Goal: Information Seeking & Learning: Learn about a topic

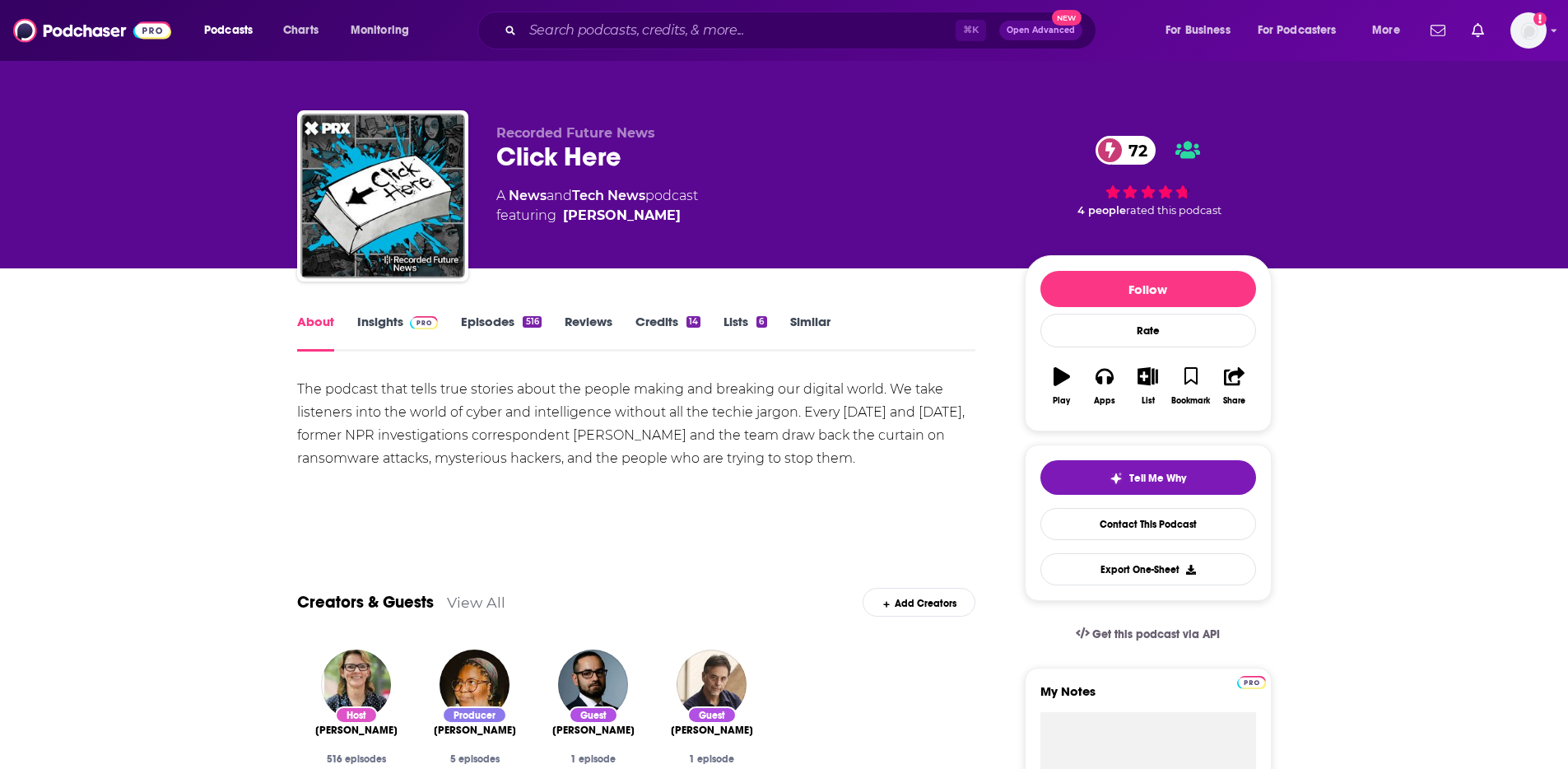
click at [410, 323] on img at bounding box center [425, 323] width 29 height 13
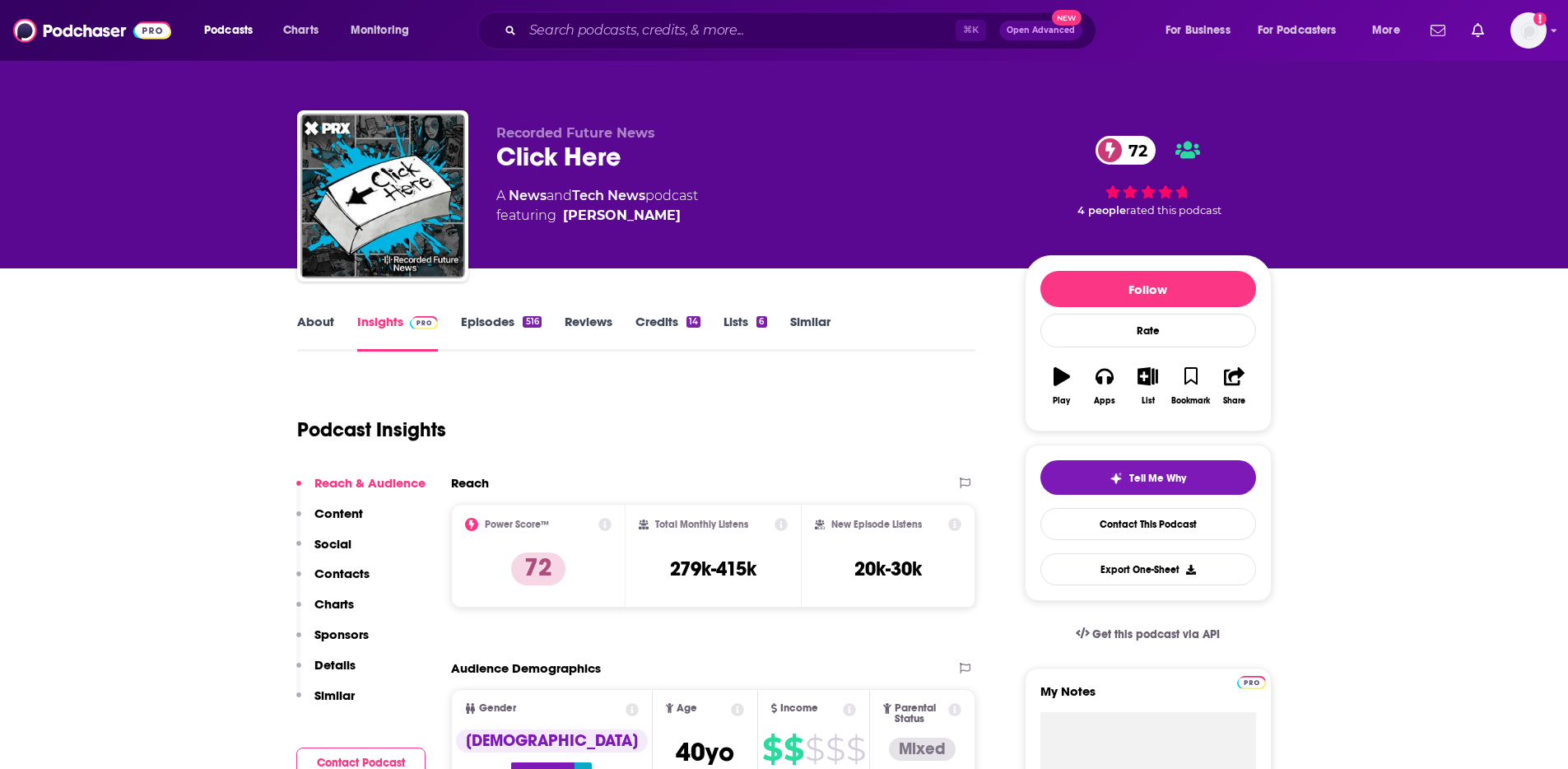
click at [353, 569] on p "Contacts" at bounding box center [342, 574] width 55 height 15
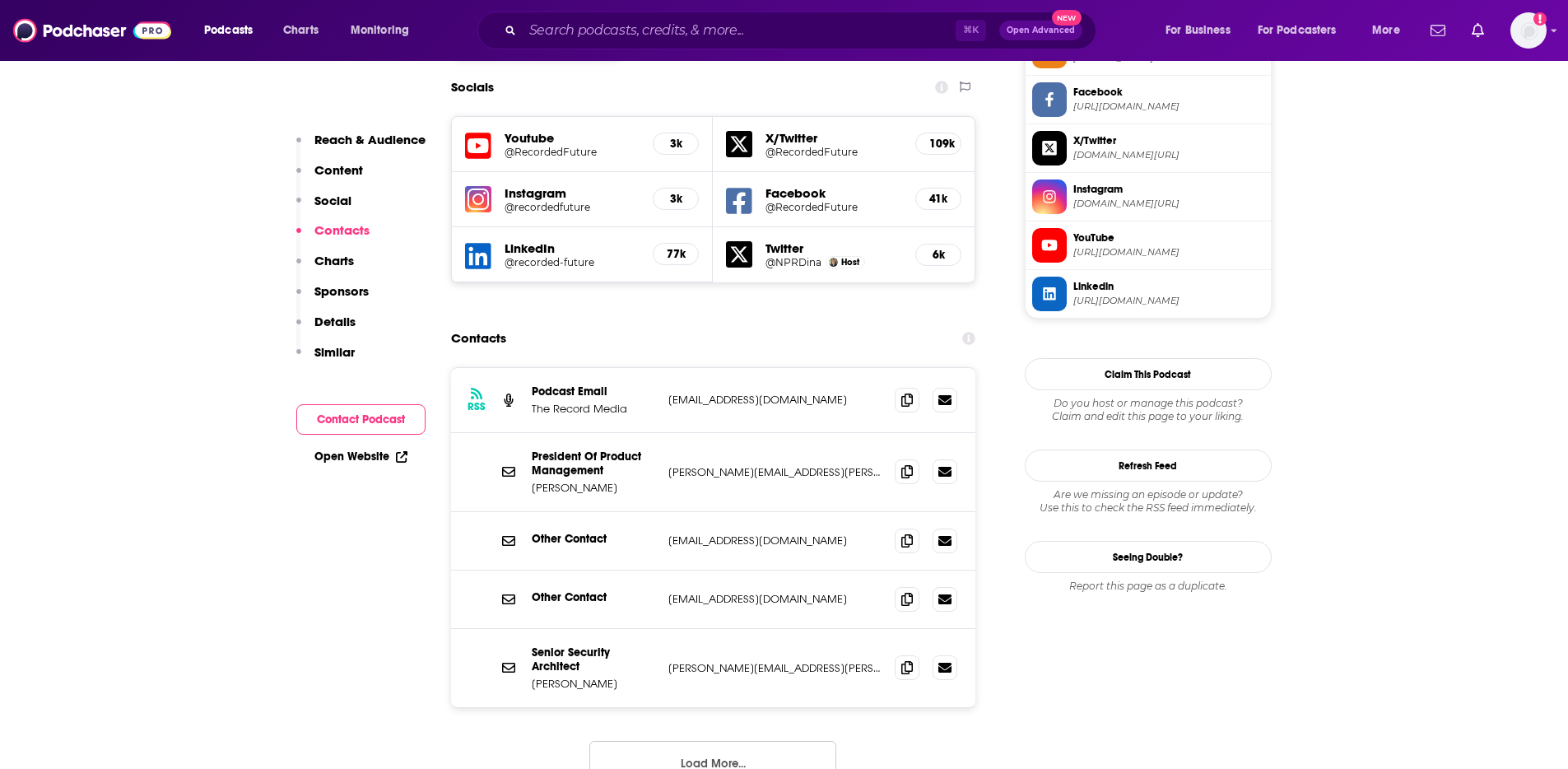
scroll to position [1430, 0]
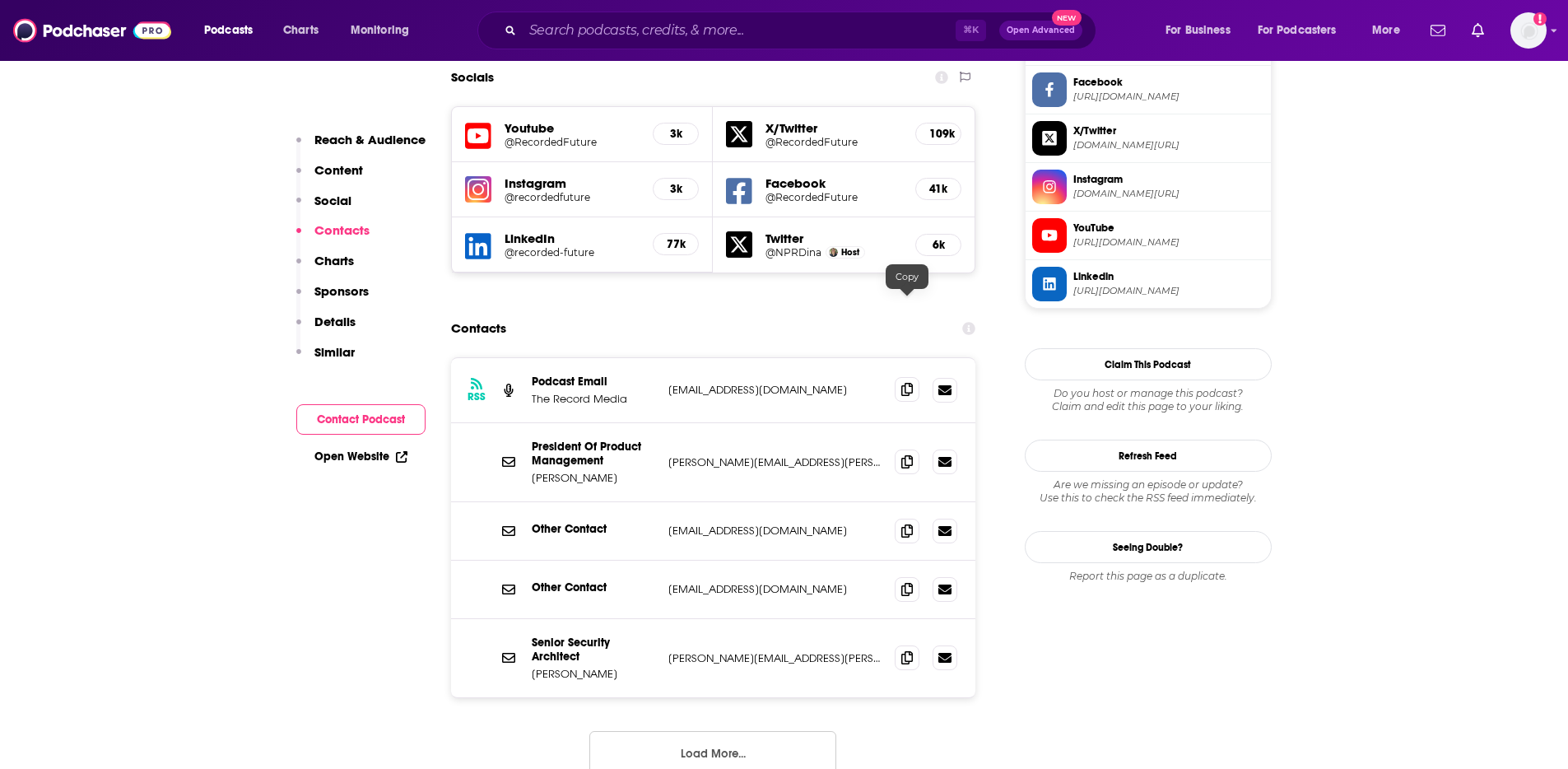
click at [905, 383] on icon at bounding box center [907, 389] width 11 height 13
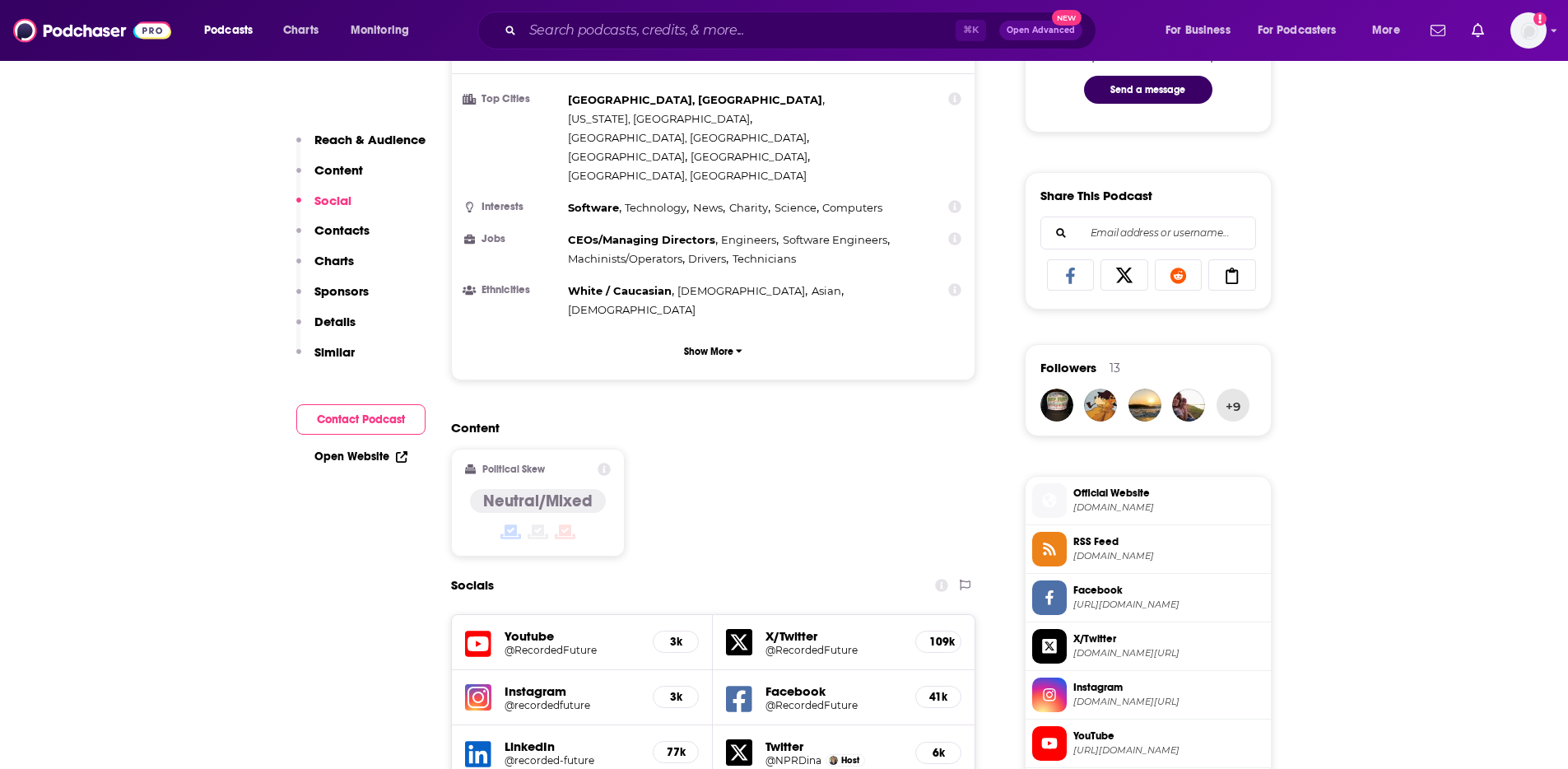
scroll to position [641, 0]
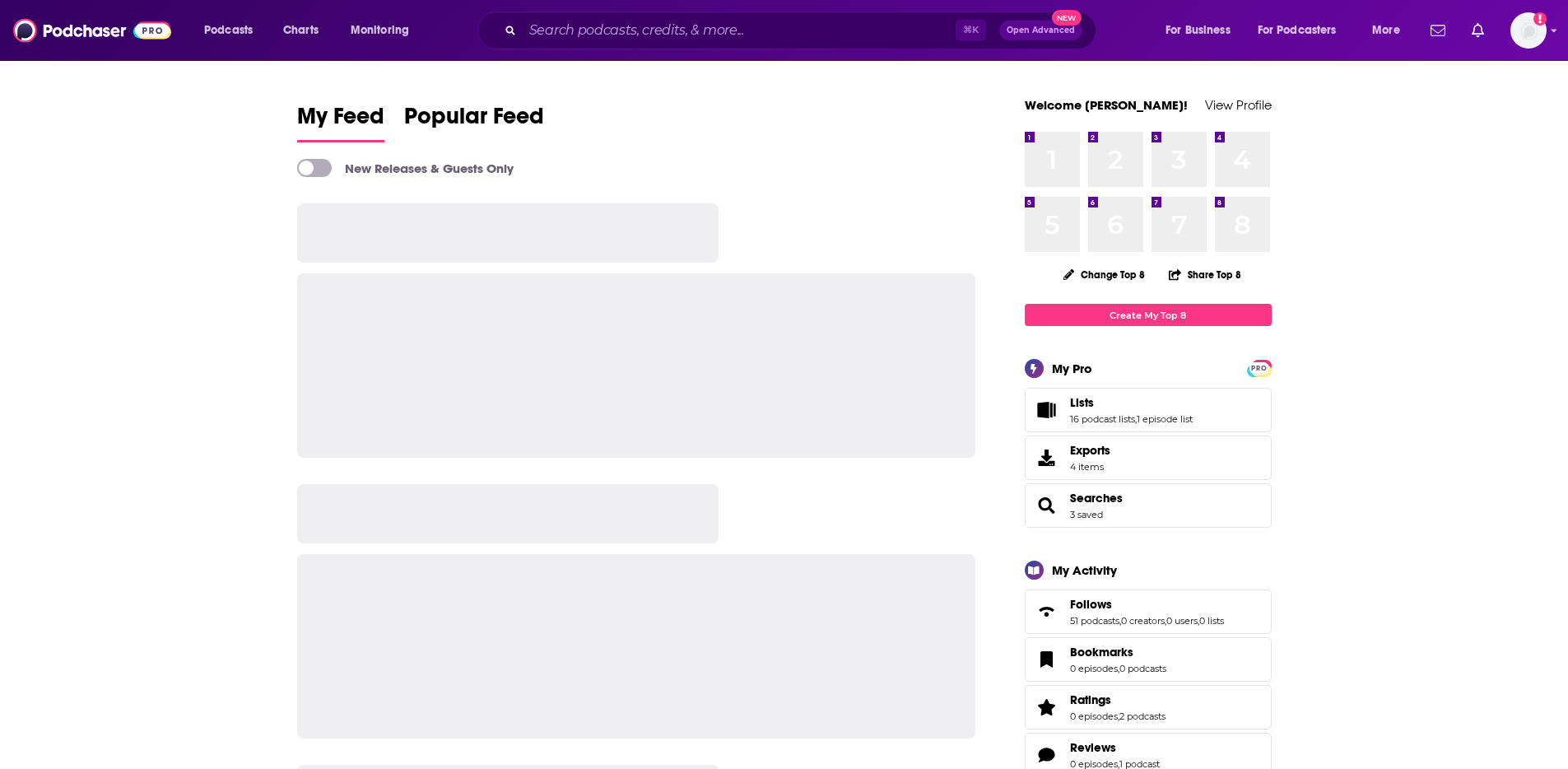
click at [599, 34] on input "Search podcasts, credits, & more..." at bounding box center [739, 30] width 433 height 27
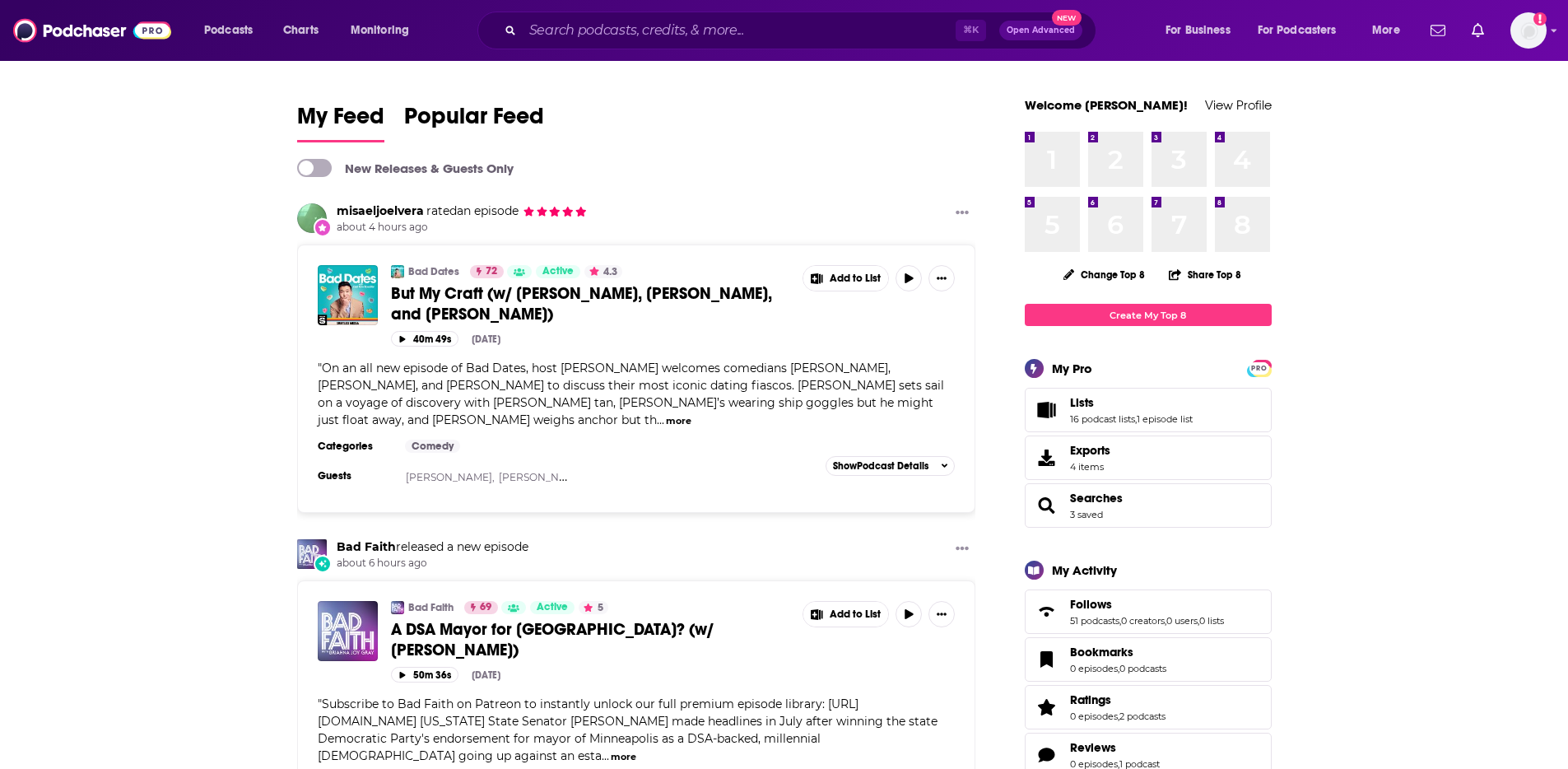
click at [719, 35] on input "Search podcasts, credits, & more..." at bounding box center [739, 30] width 433 height 27
click at [720, 32] on input "Search podcasts, credits, & more..." at bounding box center [739, 30] width 433 height 27
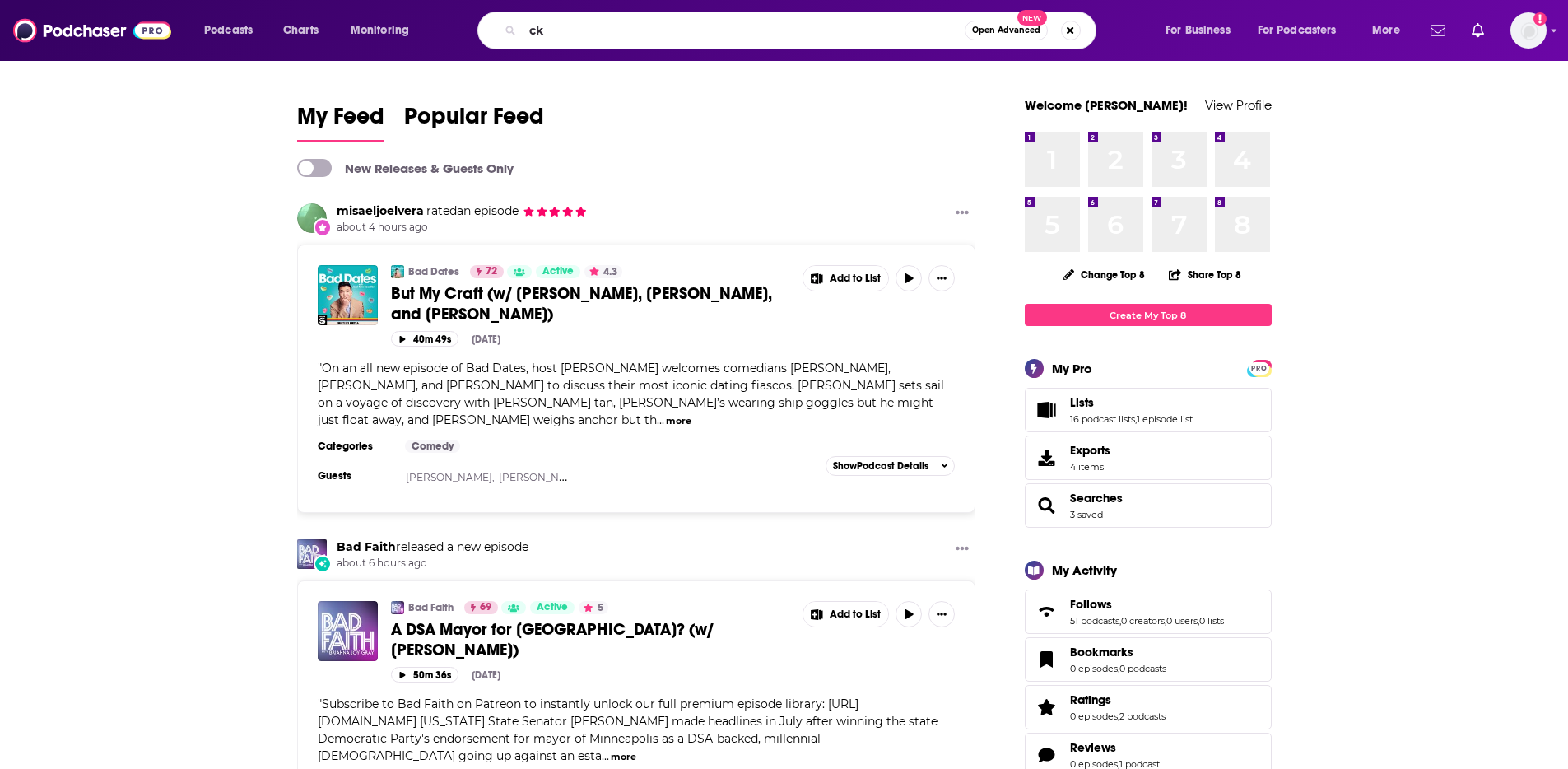
type input "c"
type input "click here"
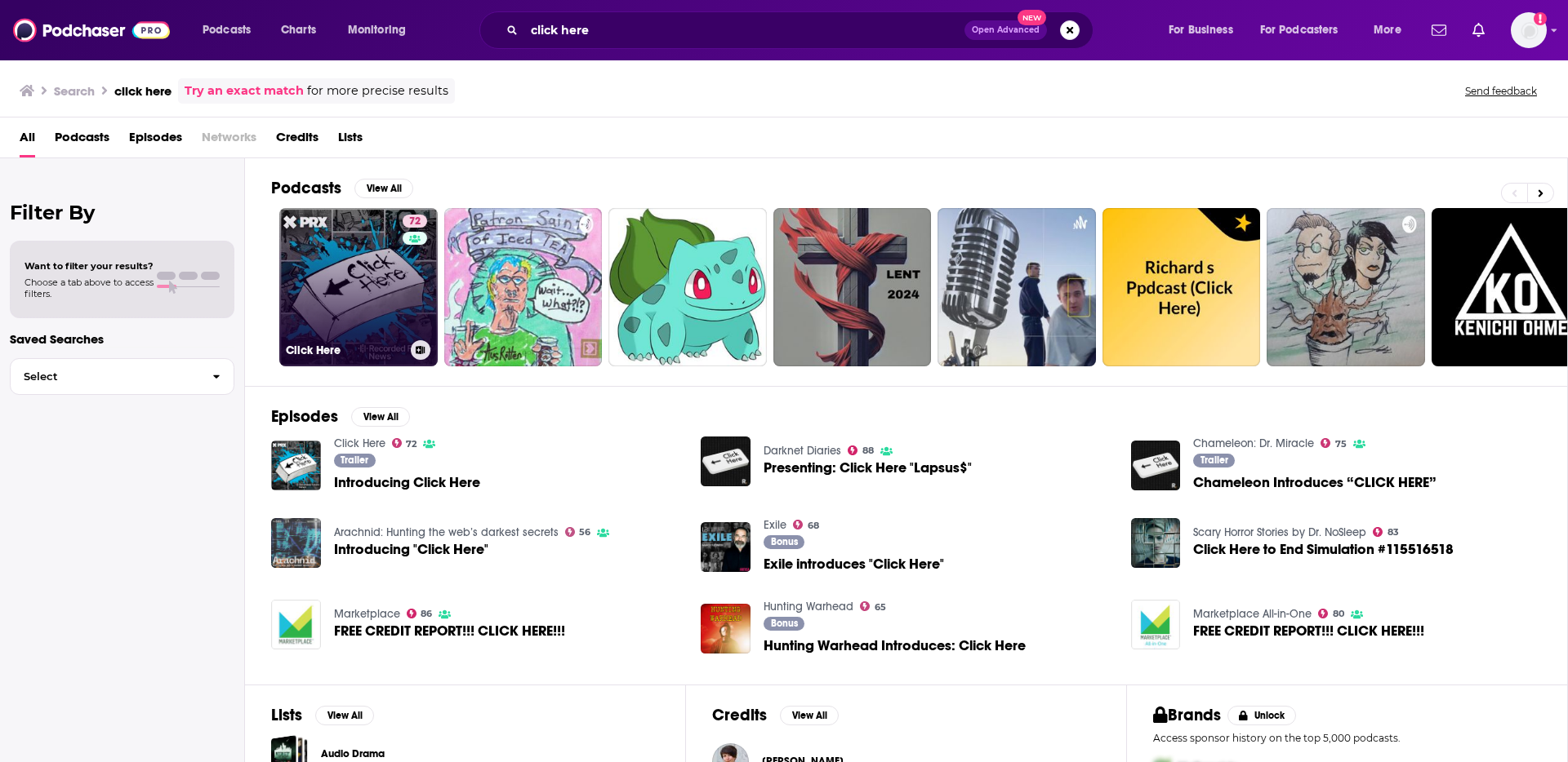
click at [359, 296] on link "72 Click Here" at bounding box center [359, 287] width 159 height 159
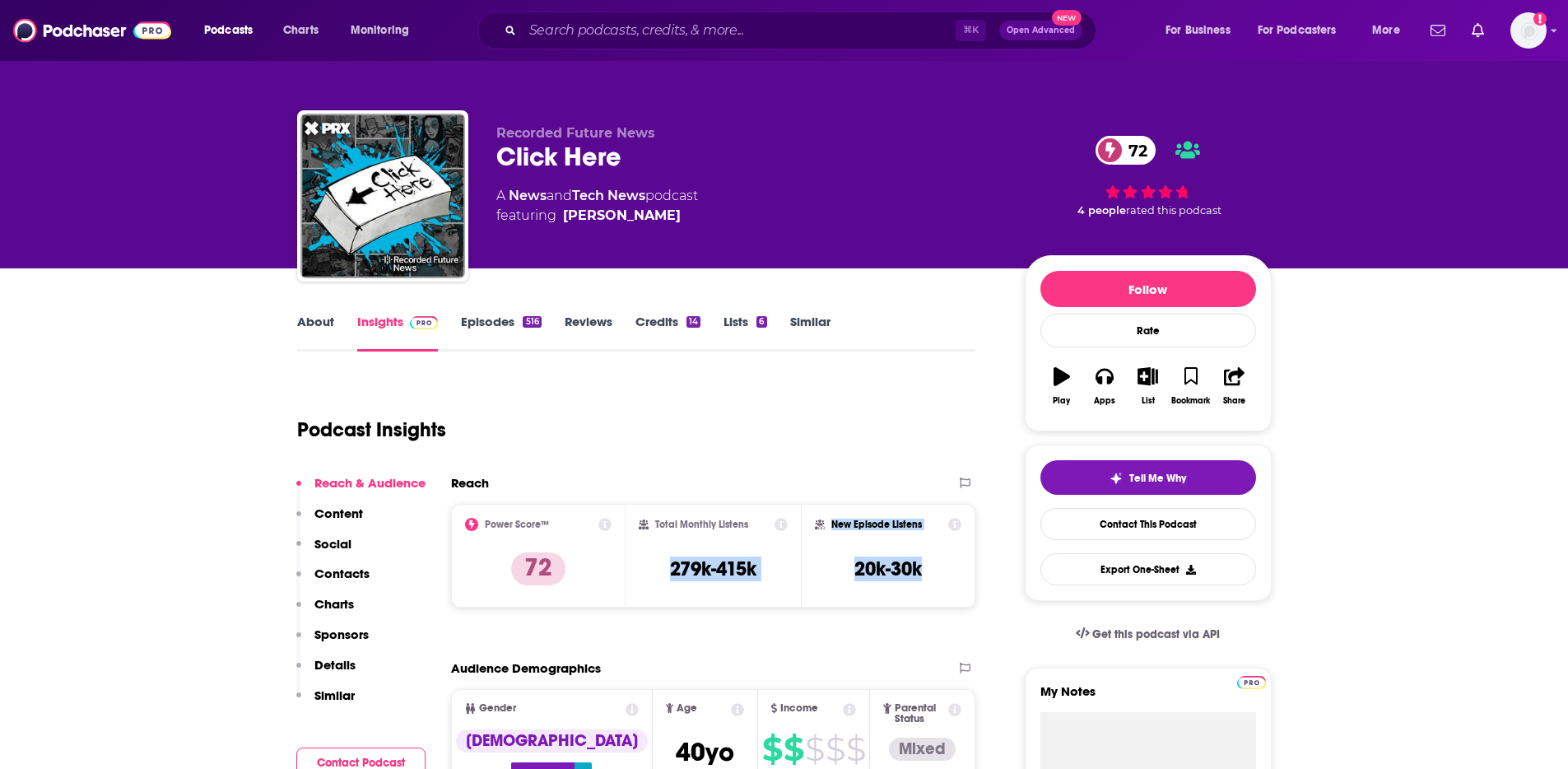
drag, startPoint x: 670, startPoint y: 573, endPoint x: 928, endPoint y: 581, distance: 258.1
click at [928, 581] on div "Power Score™ 72 Total Monthly Listens 279k-415k New Episode Listens 20k-30k" at bounding box center [714, 556] width 525 height 104
copy div "279k-415k New Episode Listens 20k-30k"
click at [66, 34] on img at bounding box center [92, 30] width 158 height 31
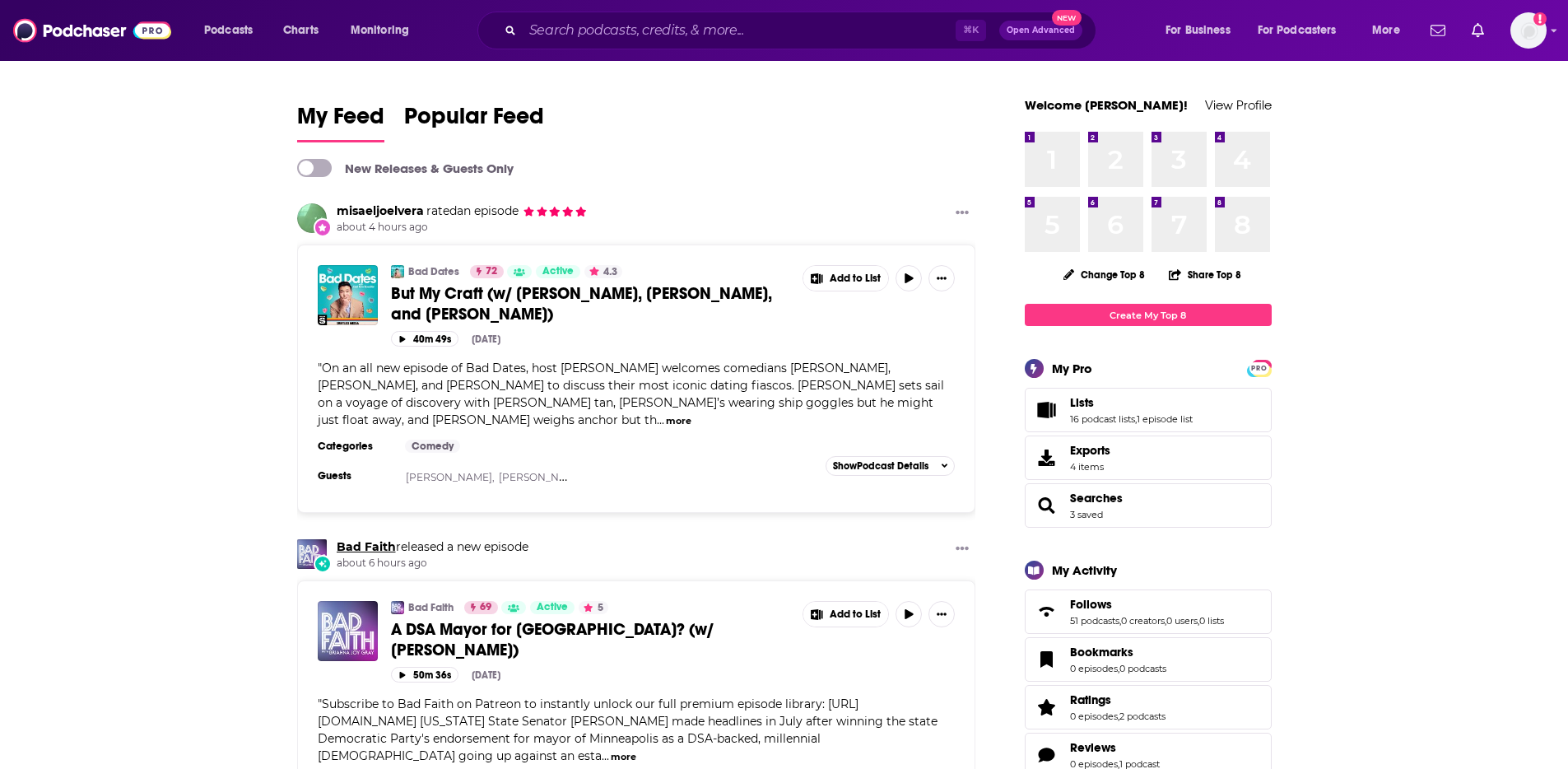
click at [361, 544] on link "Bad Faith" at bounding box center [366, 546] width 59 height 15
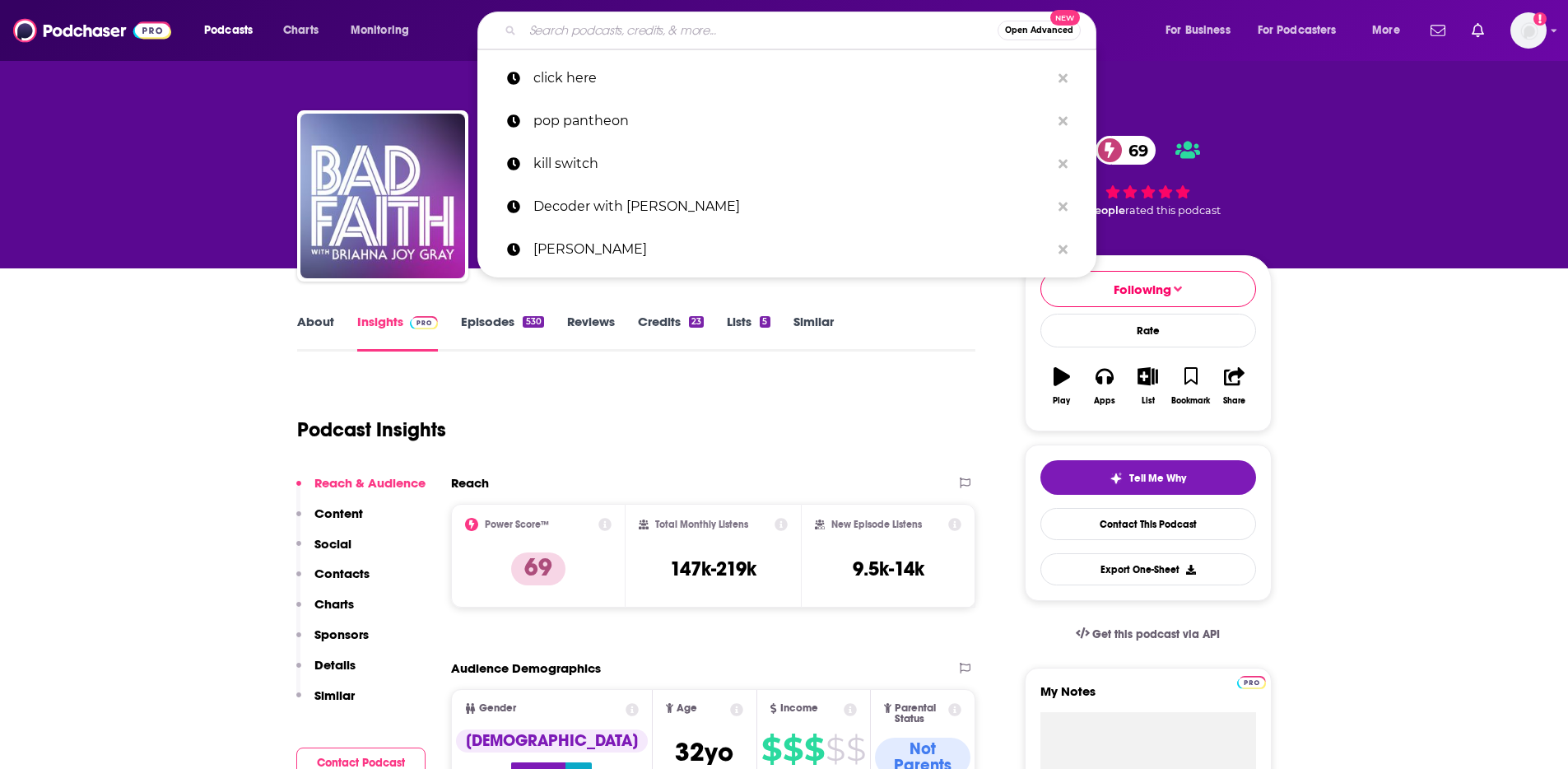
click at [696, 28] on input "Search podcasts, credits, & more..." at bounding box center [760, 30] width 475 height 27
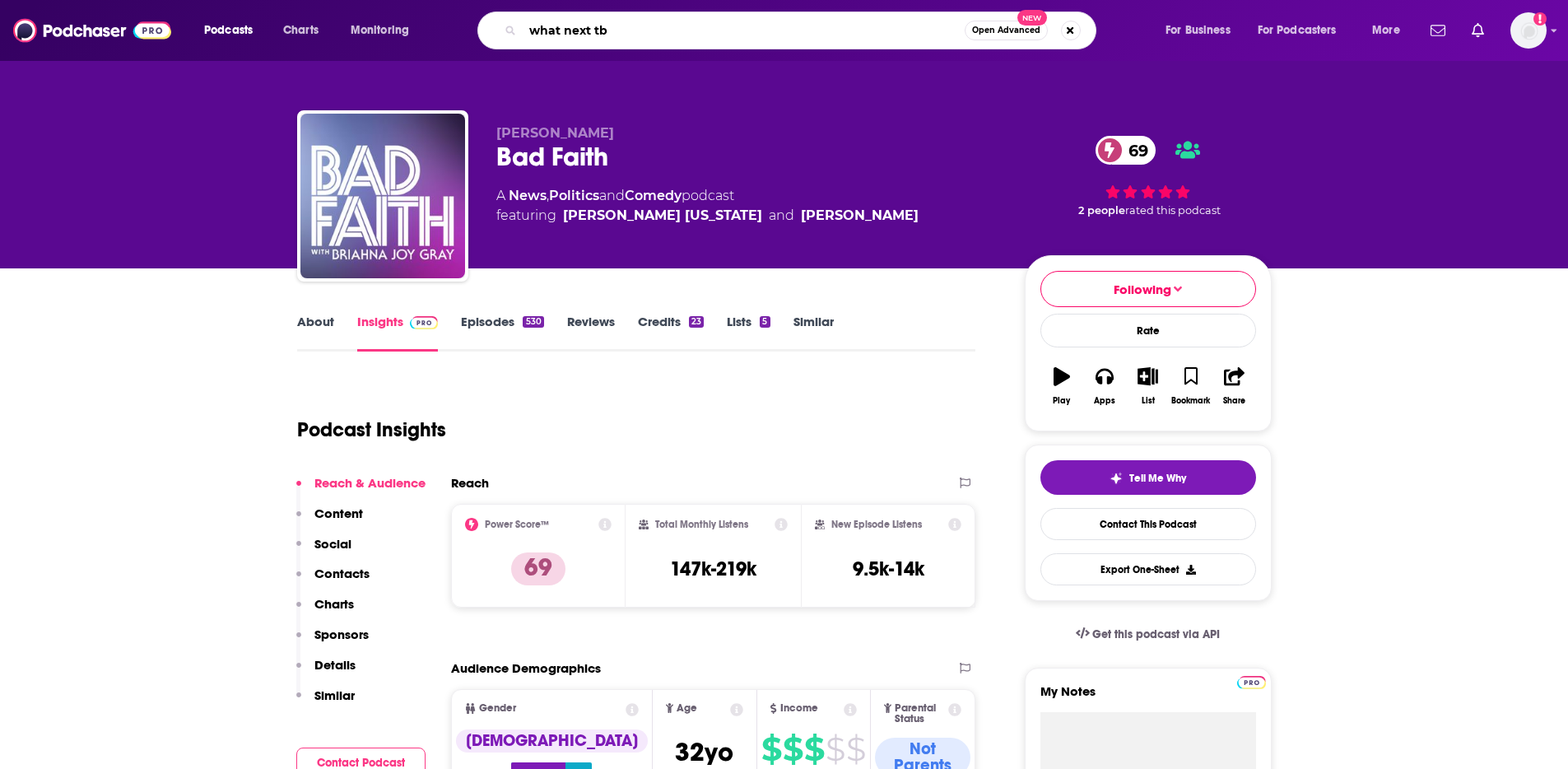
type input "what next tbd"
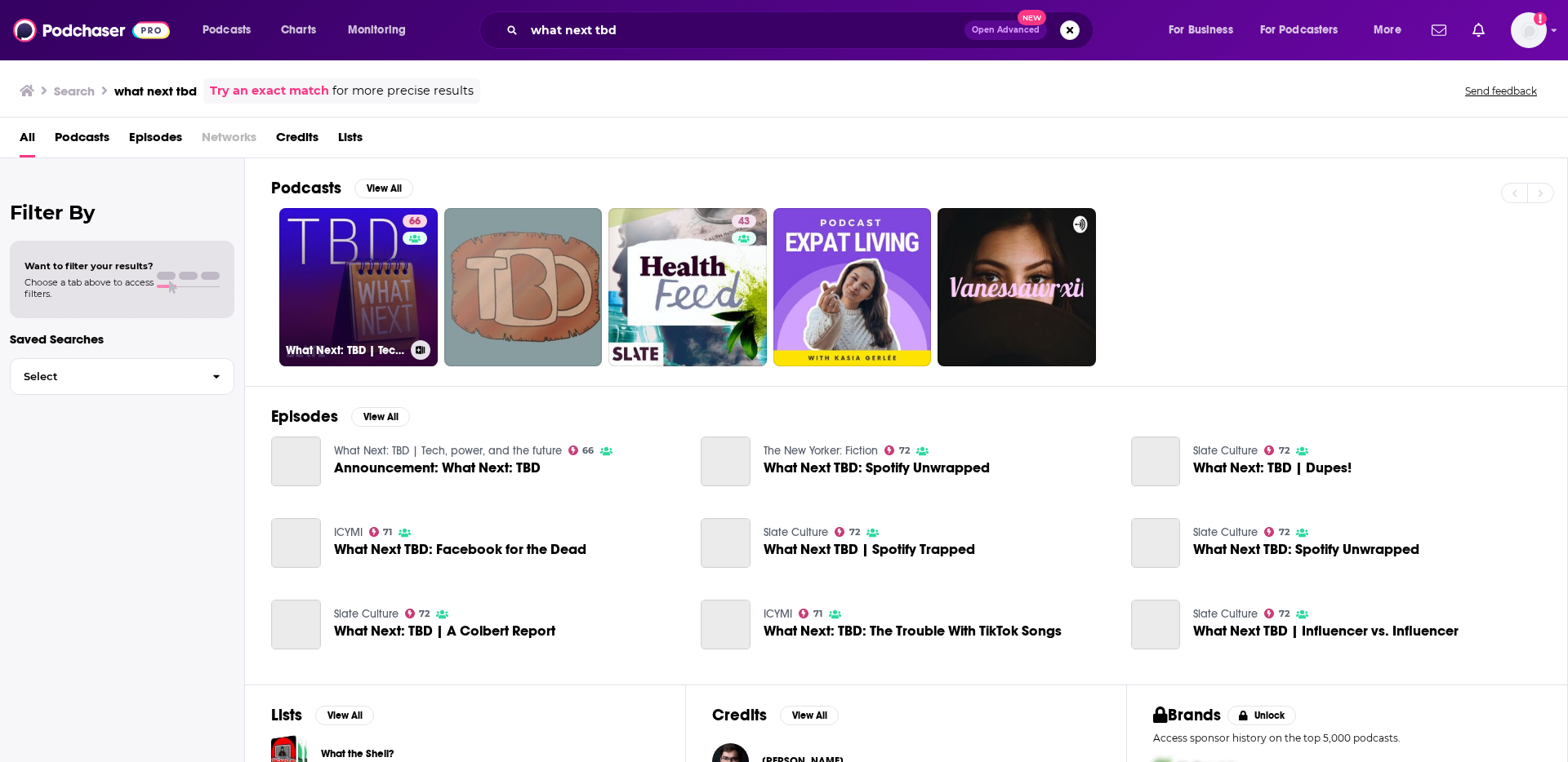
click at [321, 282] on link "66 What Next: TBD | Tech, power, and the future" at bounding box center [359, 287] width 159 height 159
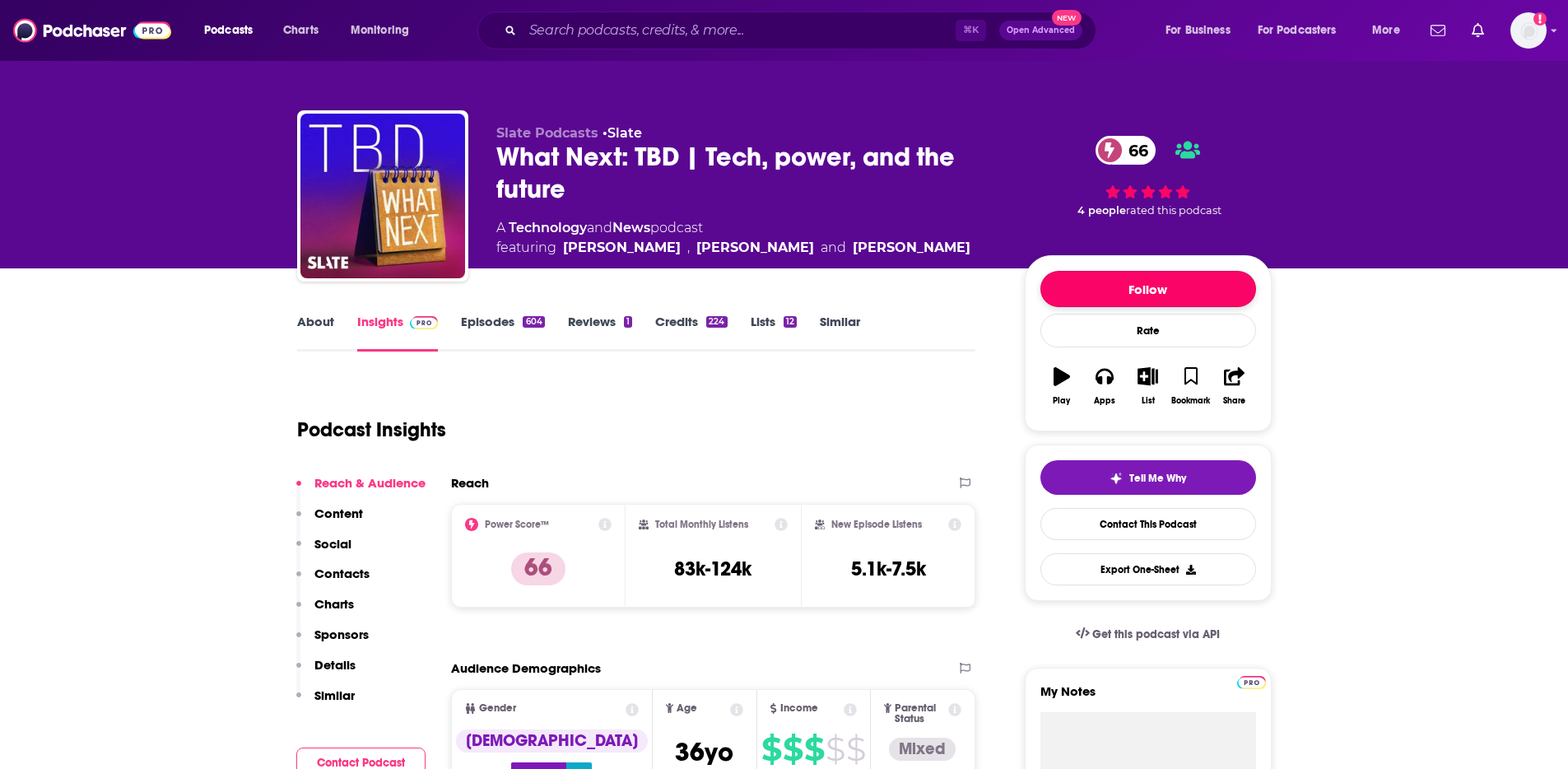
click at [1168, 278] on button "Follow" at bounding box center [1148, 289] width 216 height 36
click at [356, 565] on div "Reach & Audience Content Social Contacts Charts Sponsors Details Similar" at bounding box center [361, 597] width 129 height 243
click at [346, 573] on p "Contacts" at bounding box center [342, 574] width 55 height 15
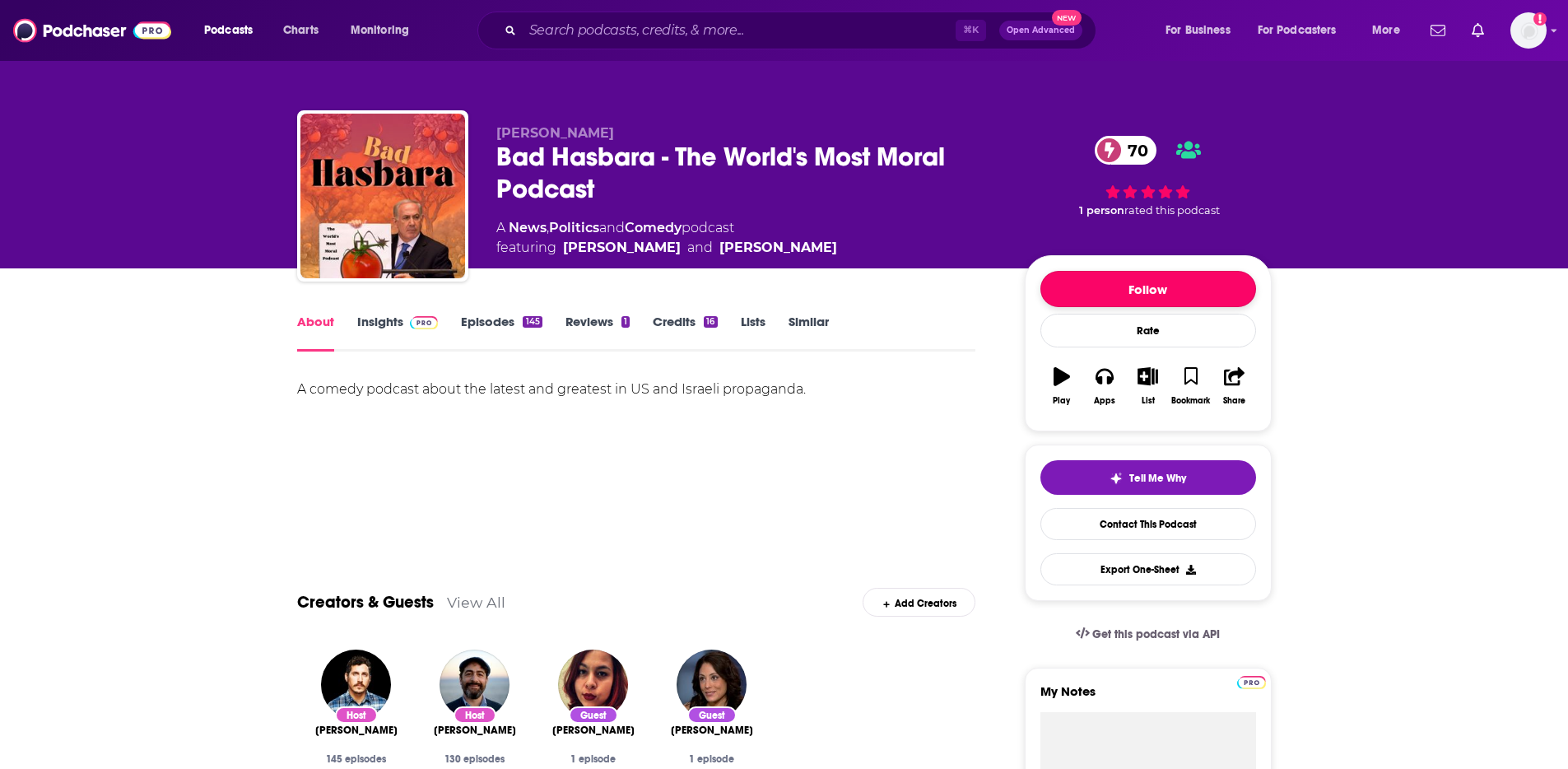
click at [1202, 279] on button "Follow" at bounding box center [1148, 289] width 216 height 36
click at [424, 325] on img at bounding box center [425, 323] width 29 height 13
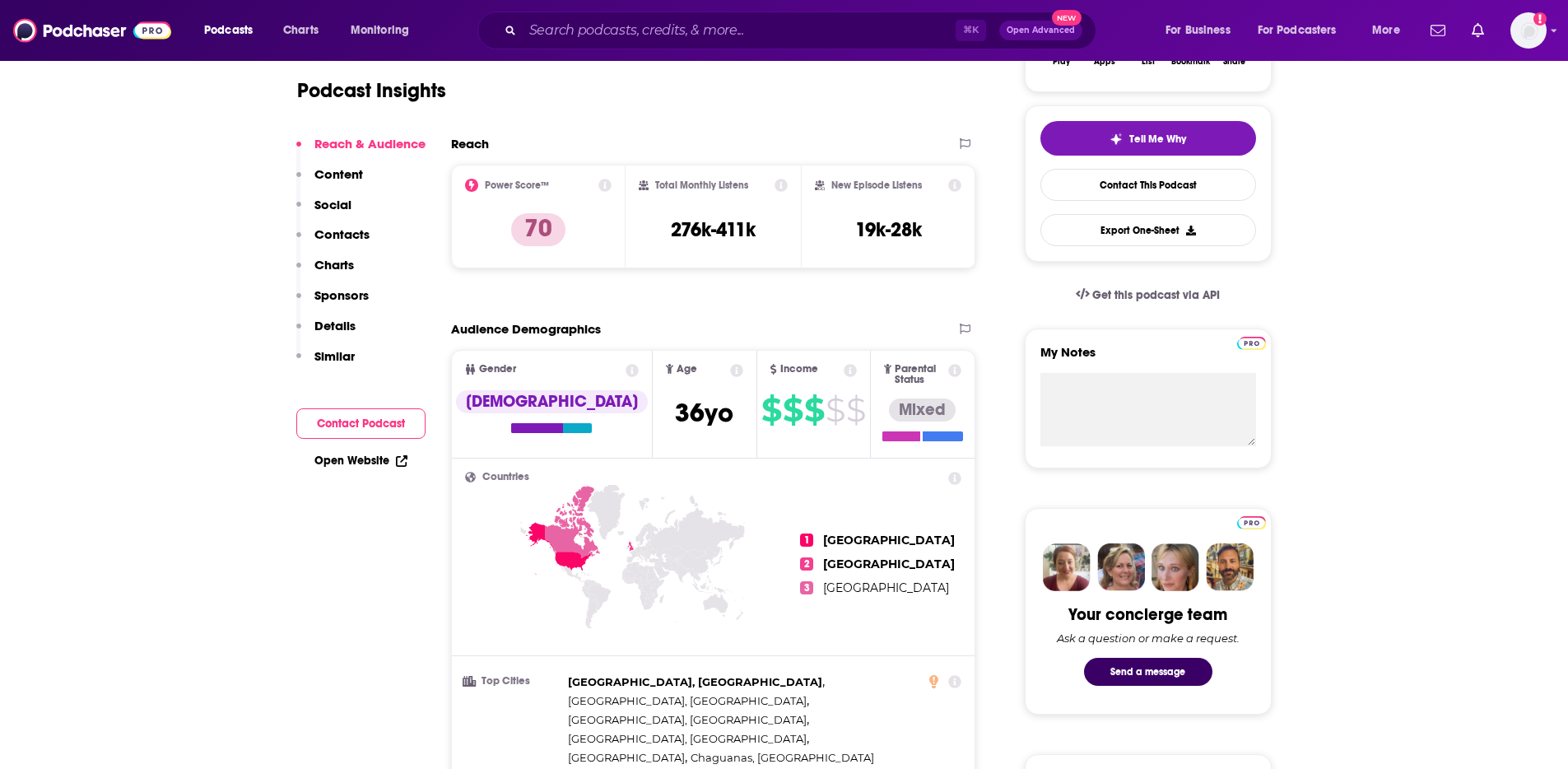
scroll to position [20, 0]
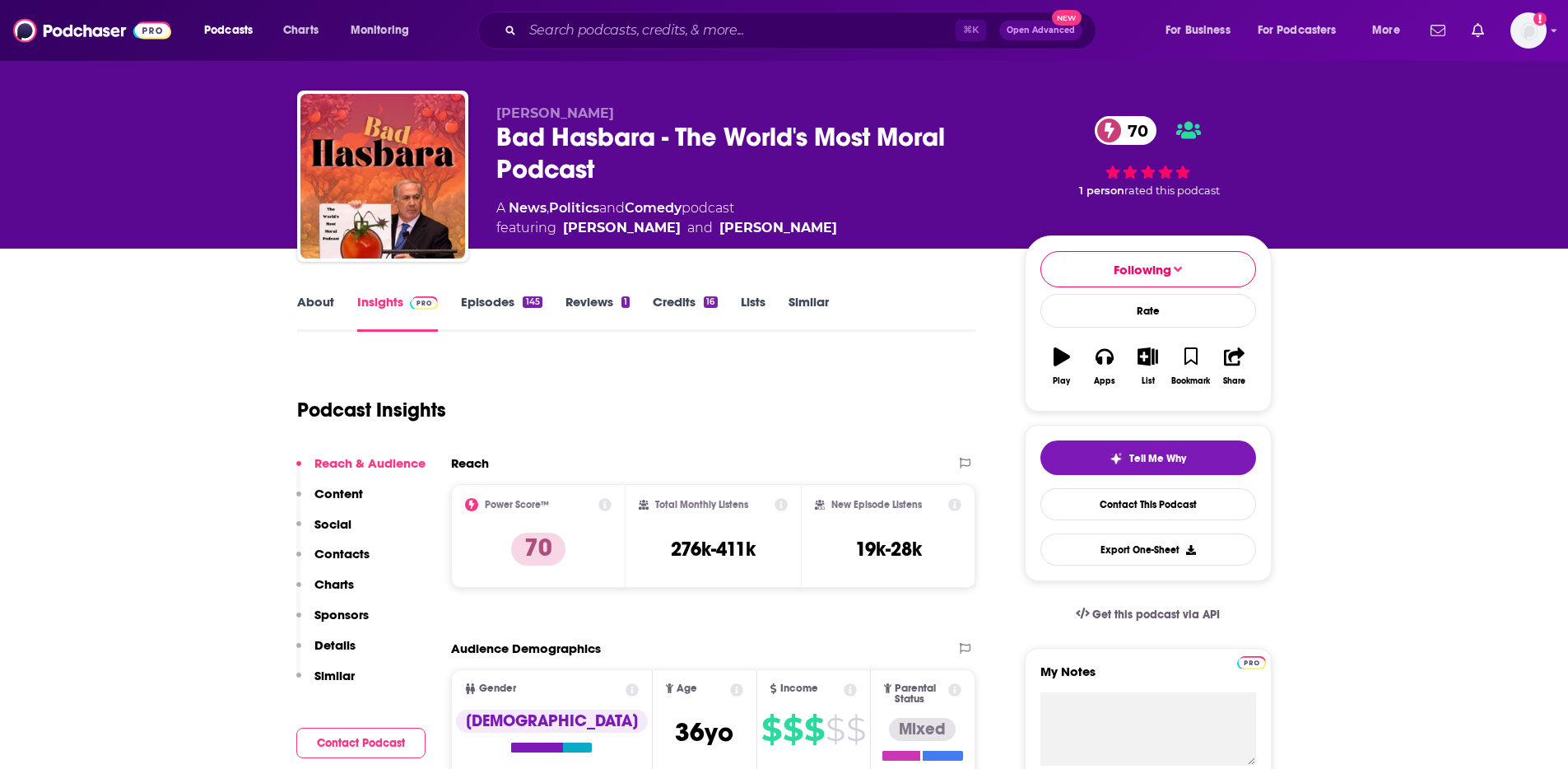
click at [487, 301] on link "Episodes 145" at bounding box center [501, 313] width 81 height 38
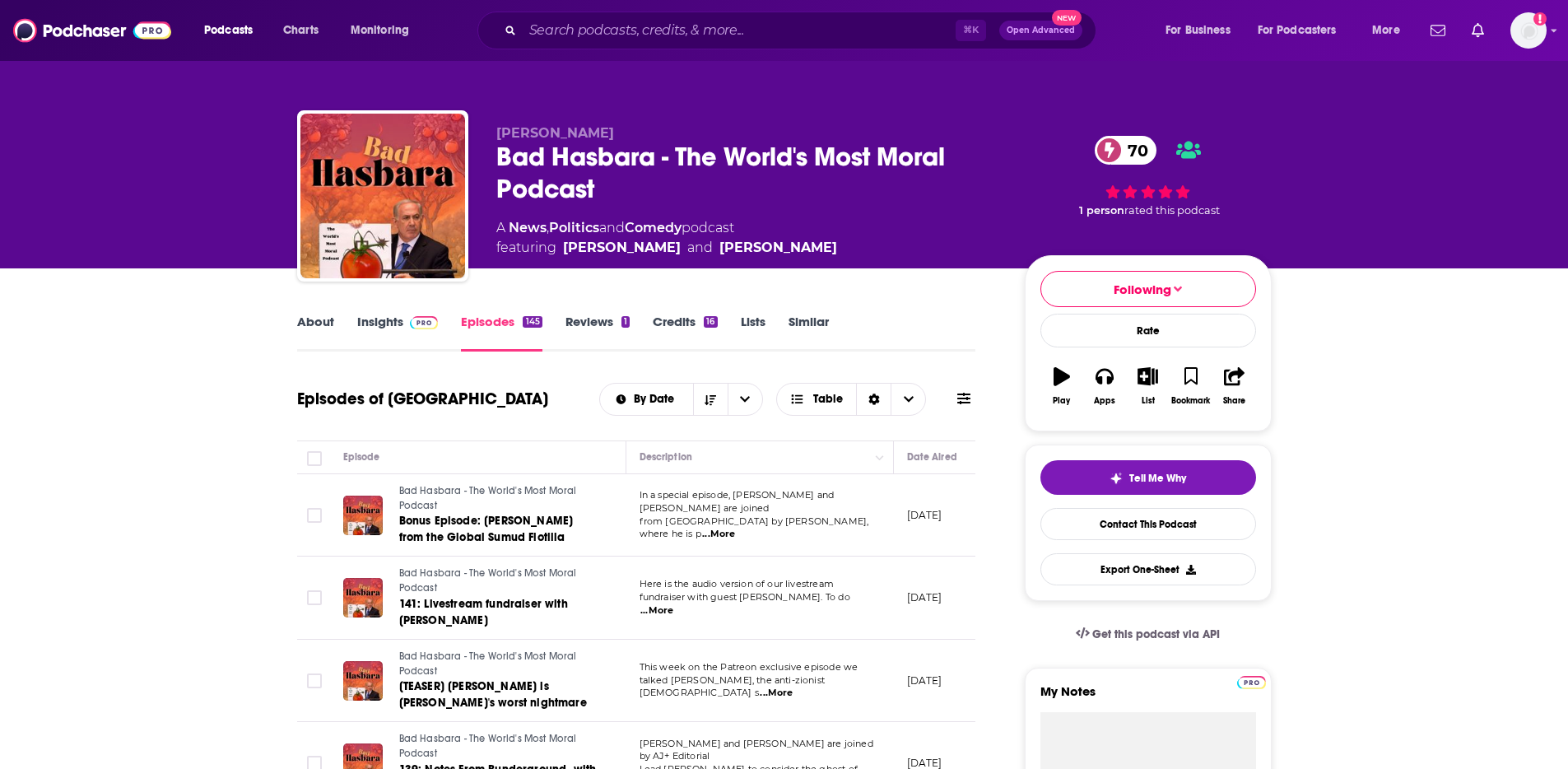
click at [323, 323] on link "About" at bounding box center [315, 333] width 37 height 38
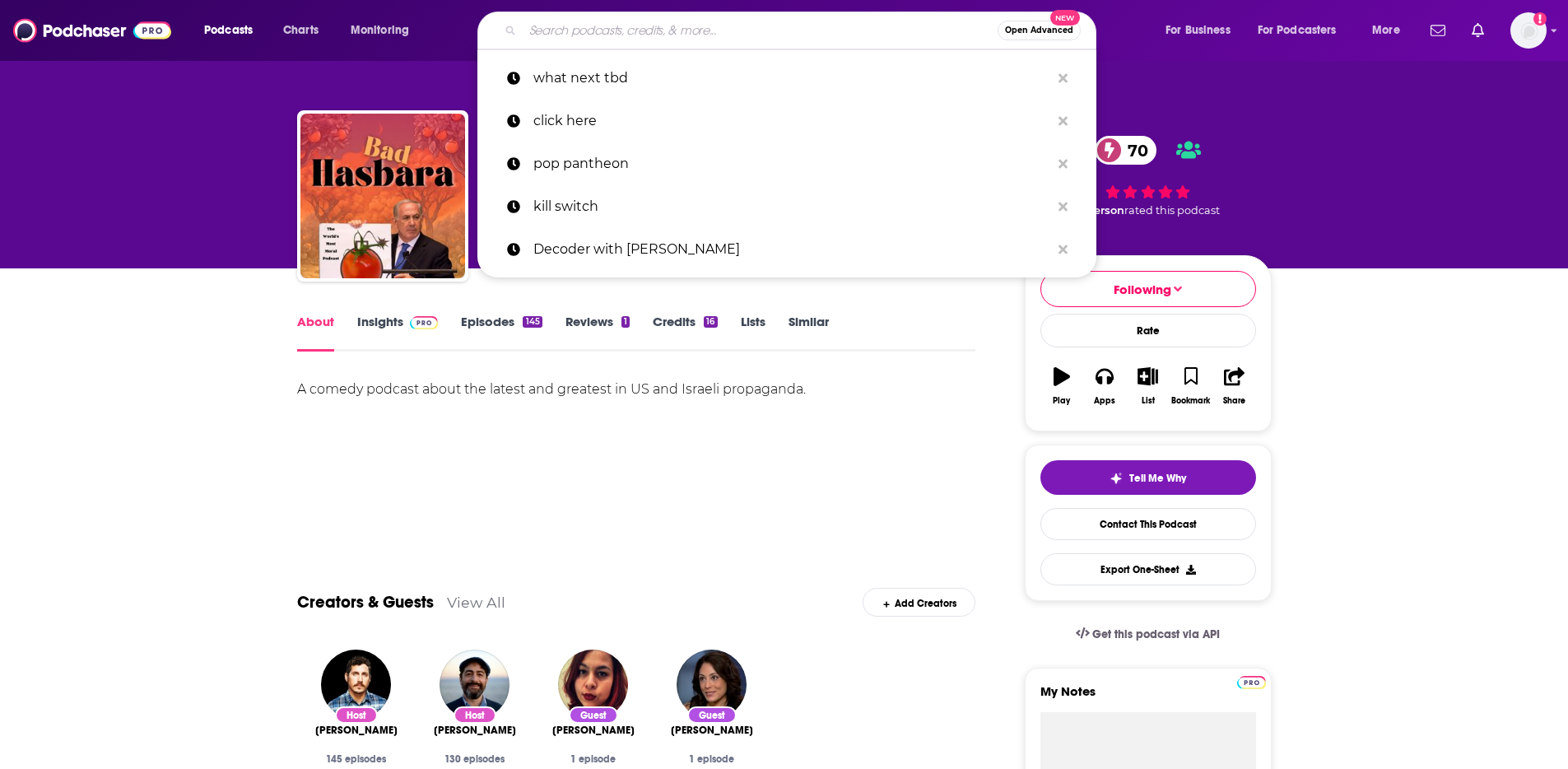
click at [654, 25] on input "Search podcasts, credits, & more..." at bounding box center [760, 30] width 475 height 27
